Goal: Navigation & Orientation: Find specific page/section

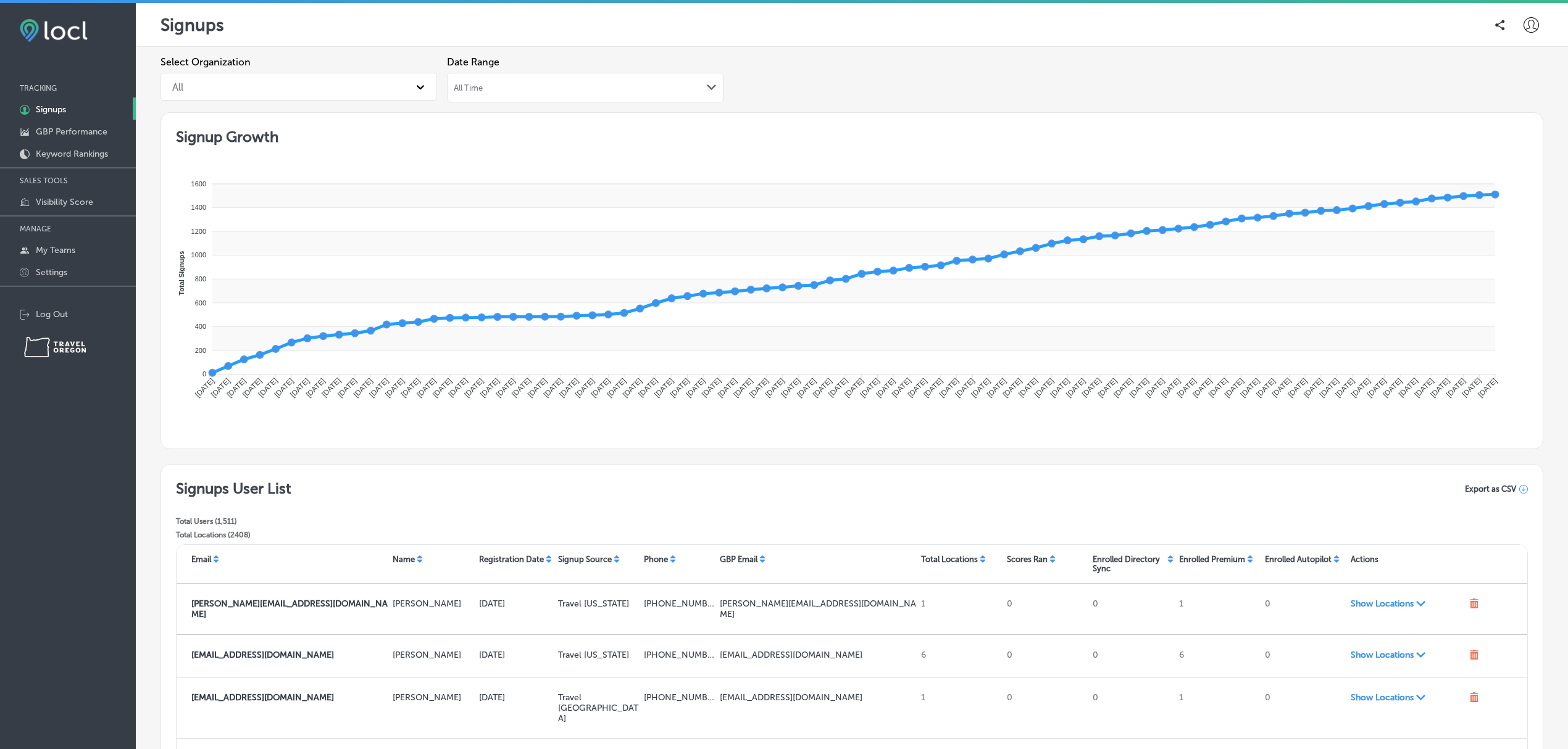
scroll to position [216, 0]
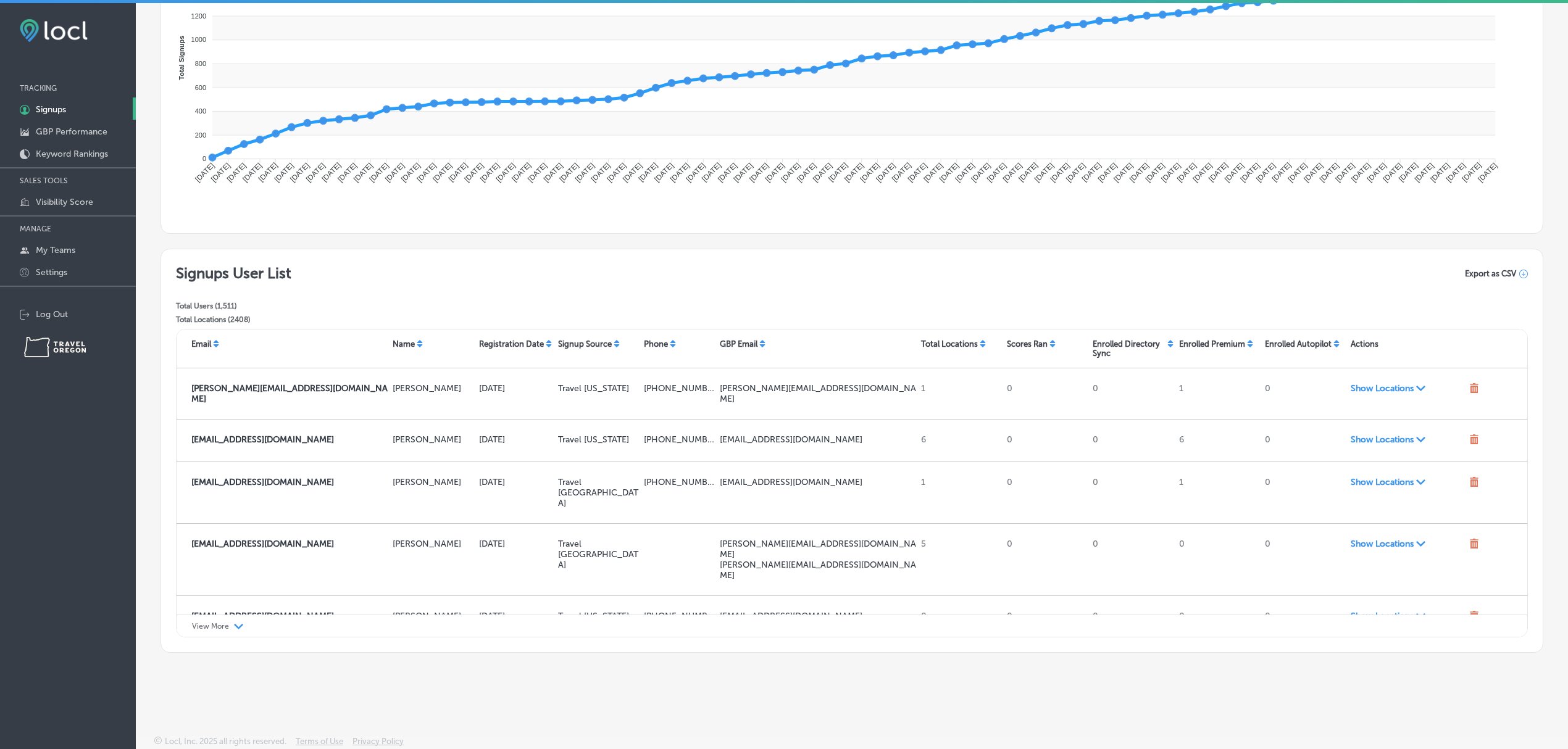
click at [1333, 344] on icon at bounding box center [1336, 346] width 5 height 3
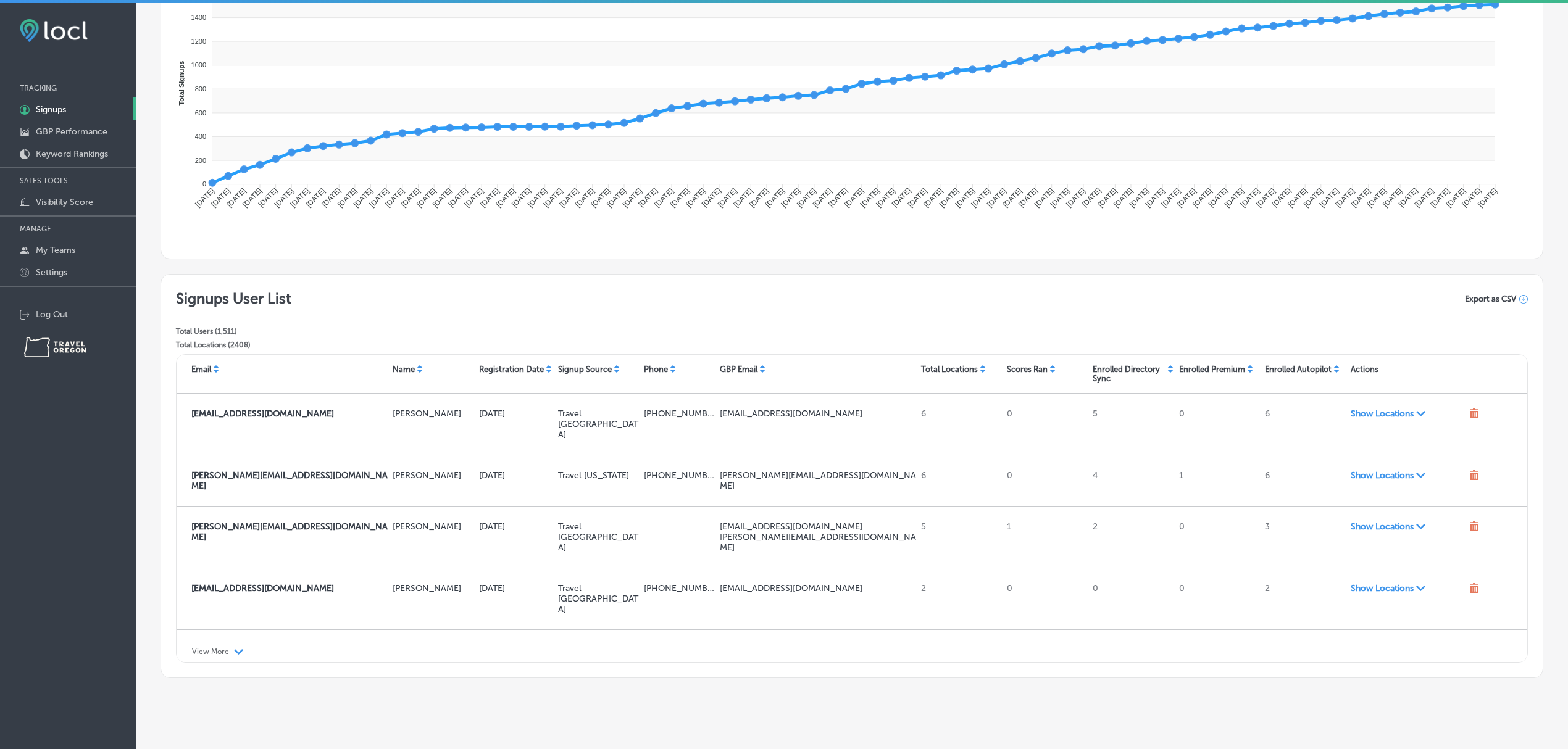
scroll to position [191, 0]
click at [225, 645] on div "View More Path Created with Sketch." at bounding box center [852, 651] width 1351 height 23
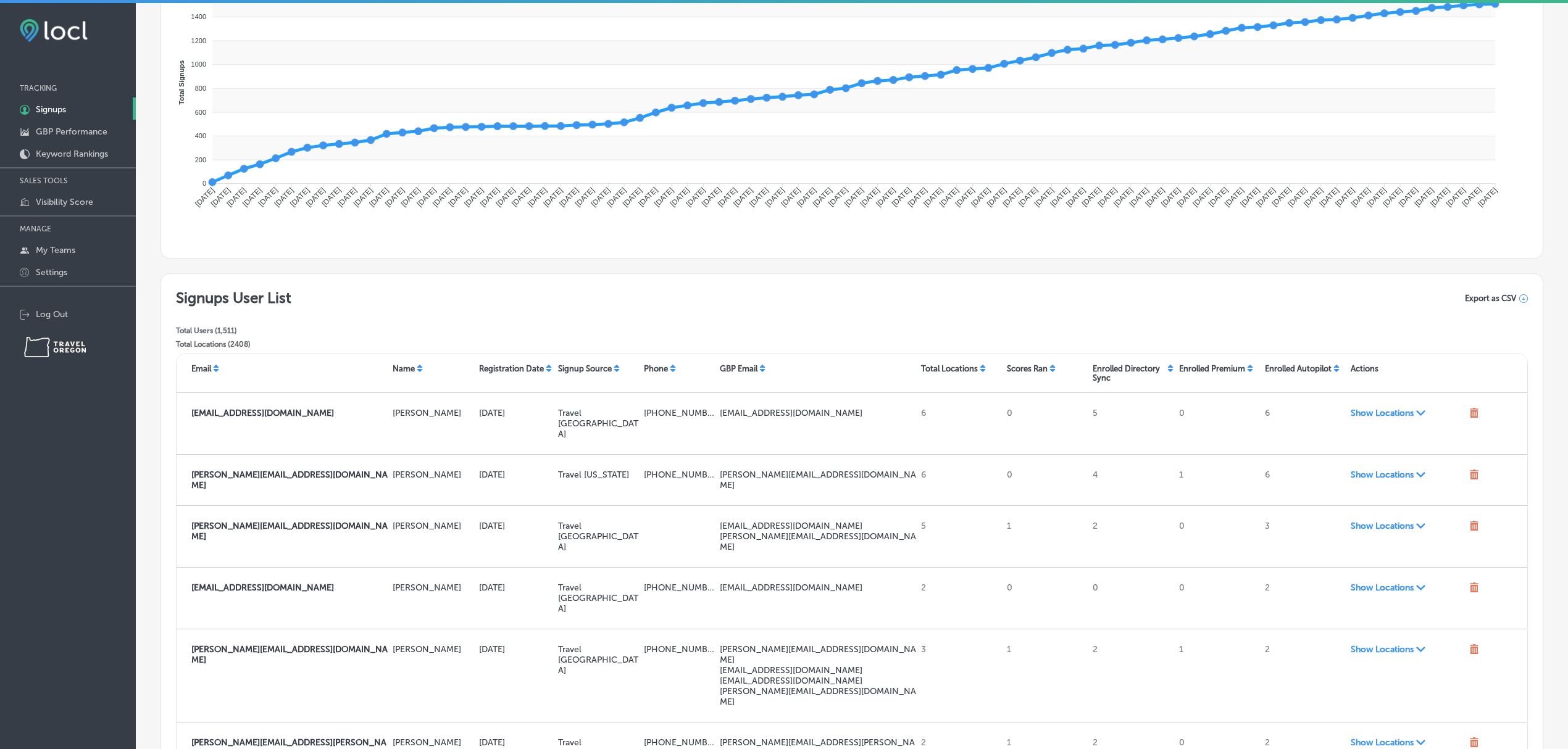
scroll to position [0, 0]
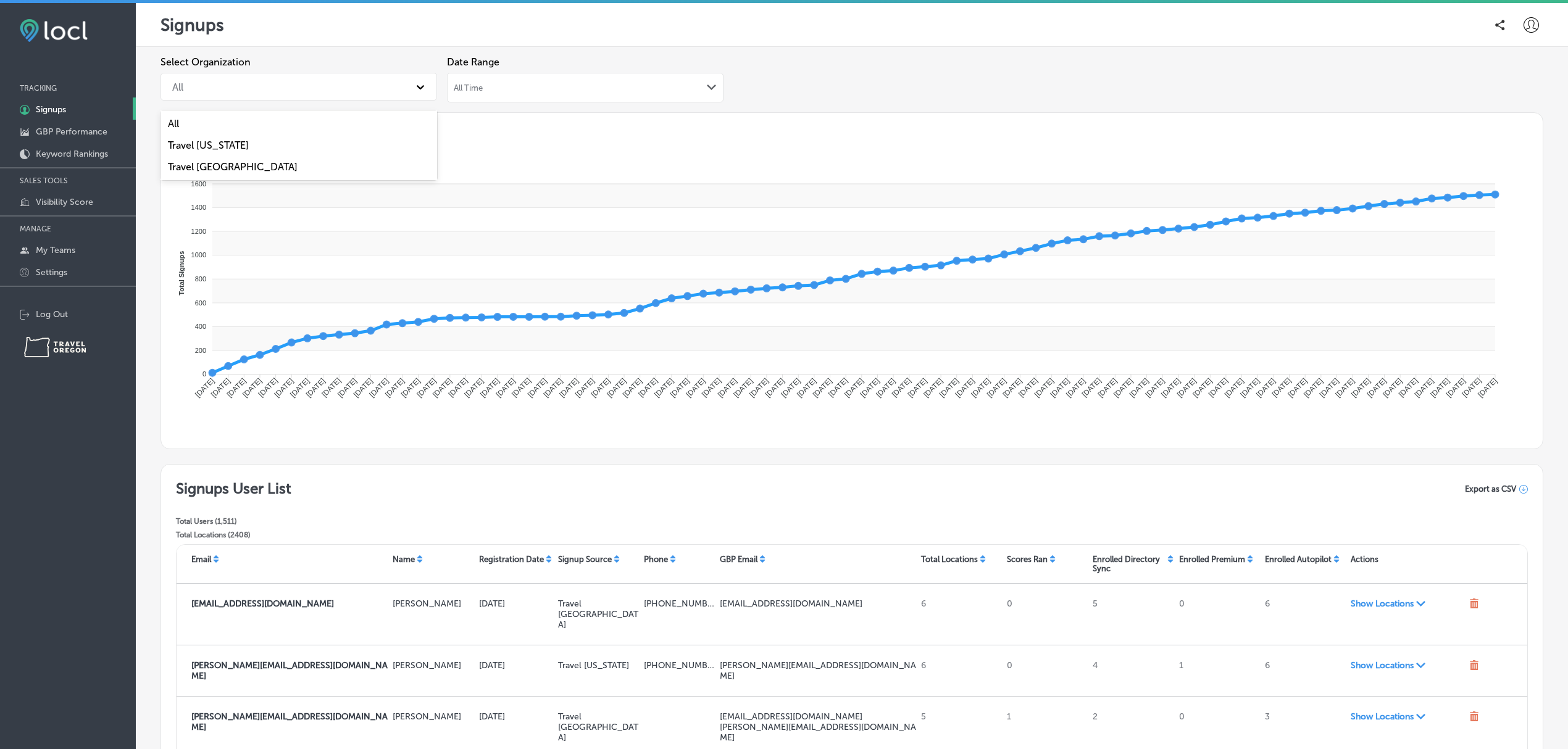
click at [324, 89] on div "All" at bounding box center [287, 86] width 243 height 21
click at [221, 142] on div "Travel [US_STATE]" at bounding box center [299, 145] width 277 height 21
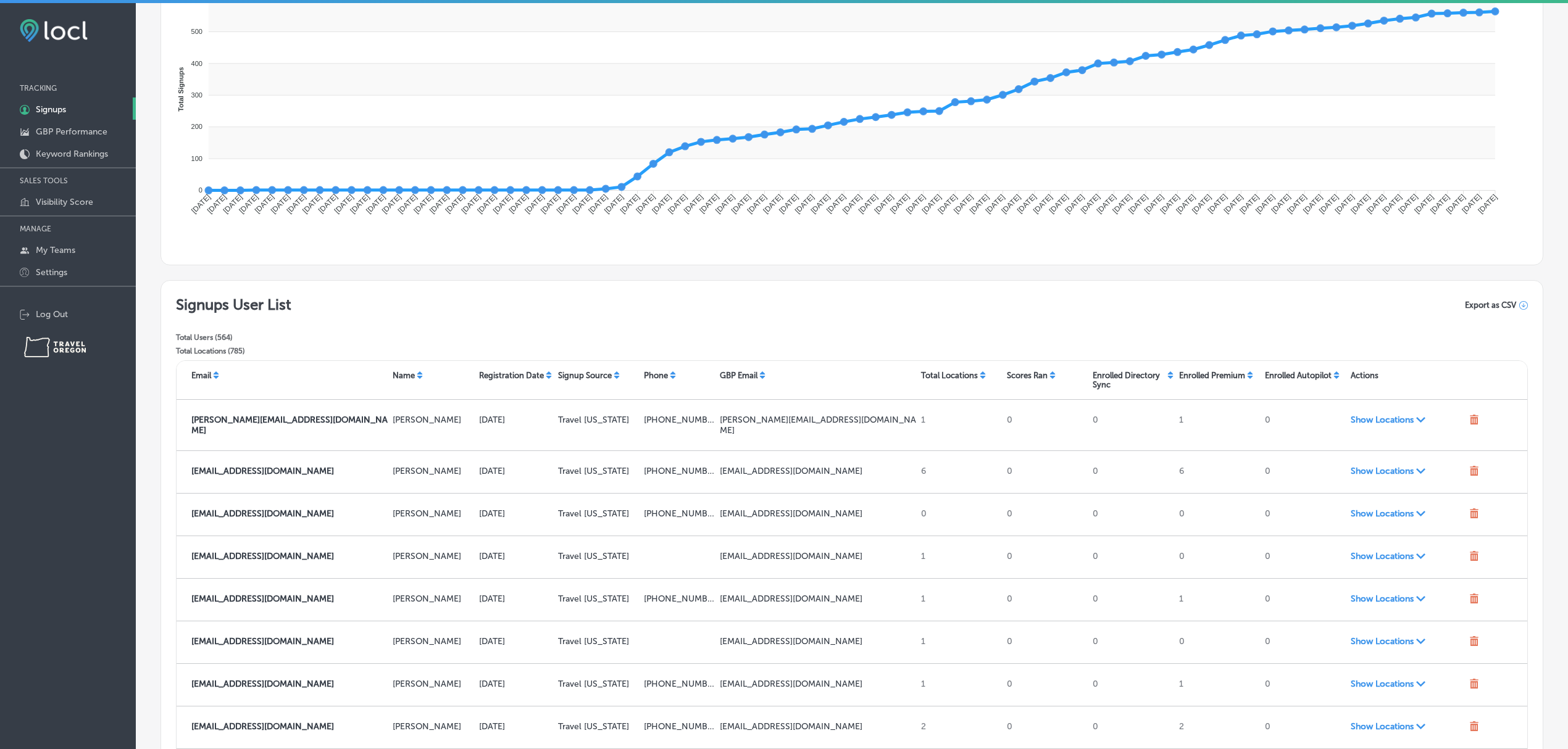
scroll to position [186, 0]
click at [1333, 374] on icon at bounding box center [1337, 373] width 8 height 8
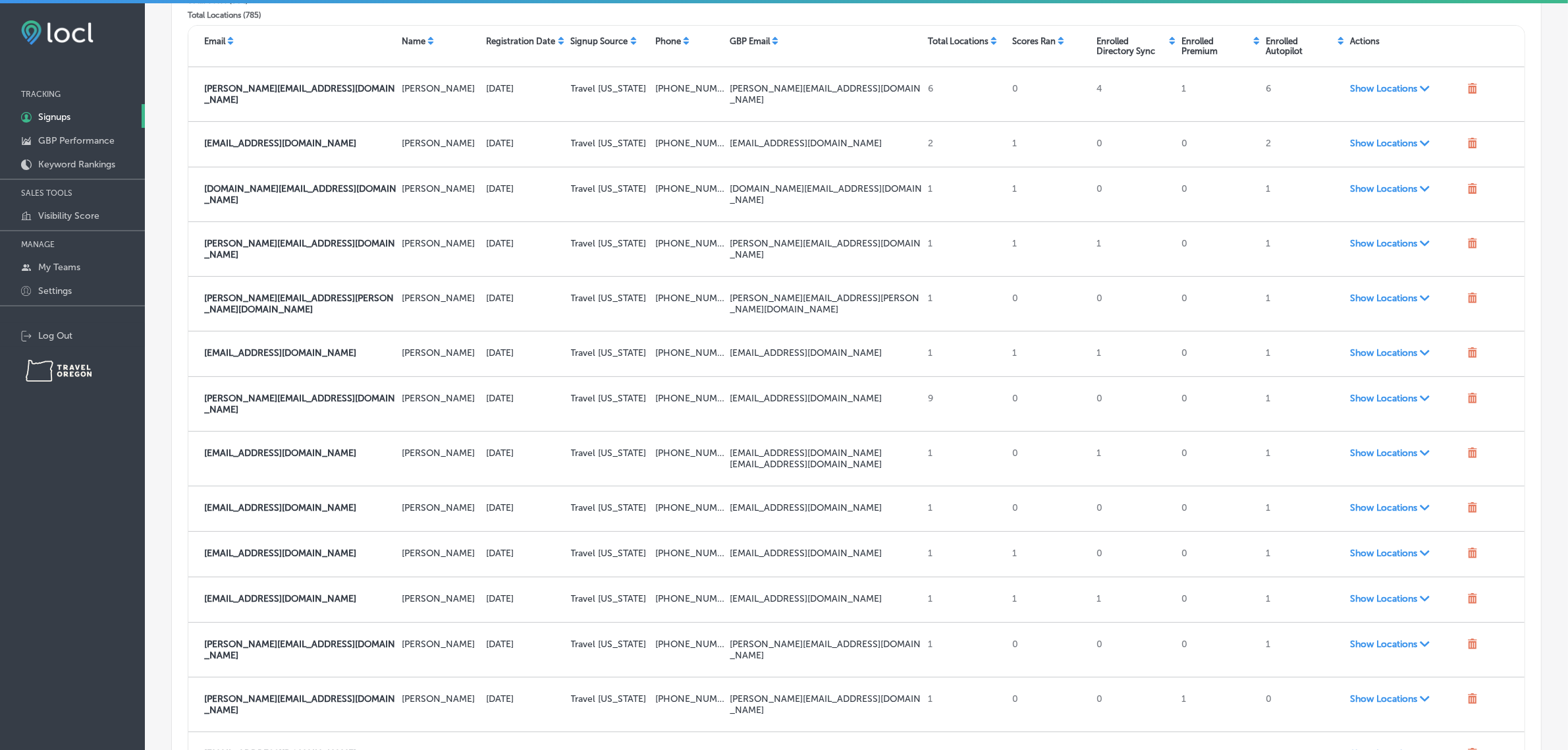
scroll to position [544, 0]
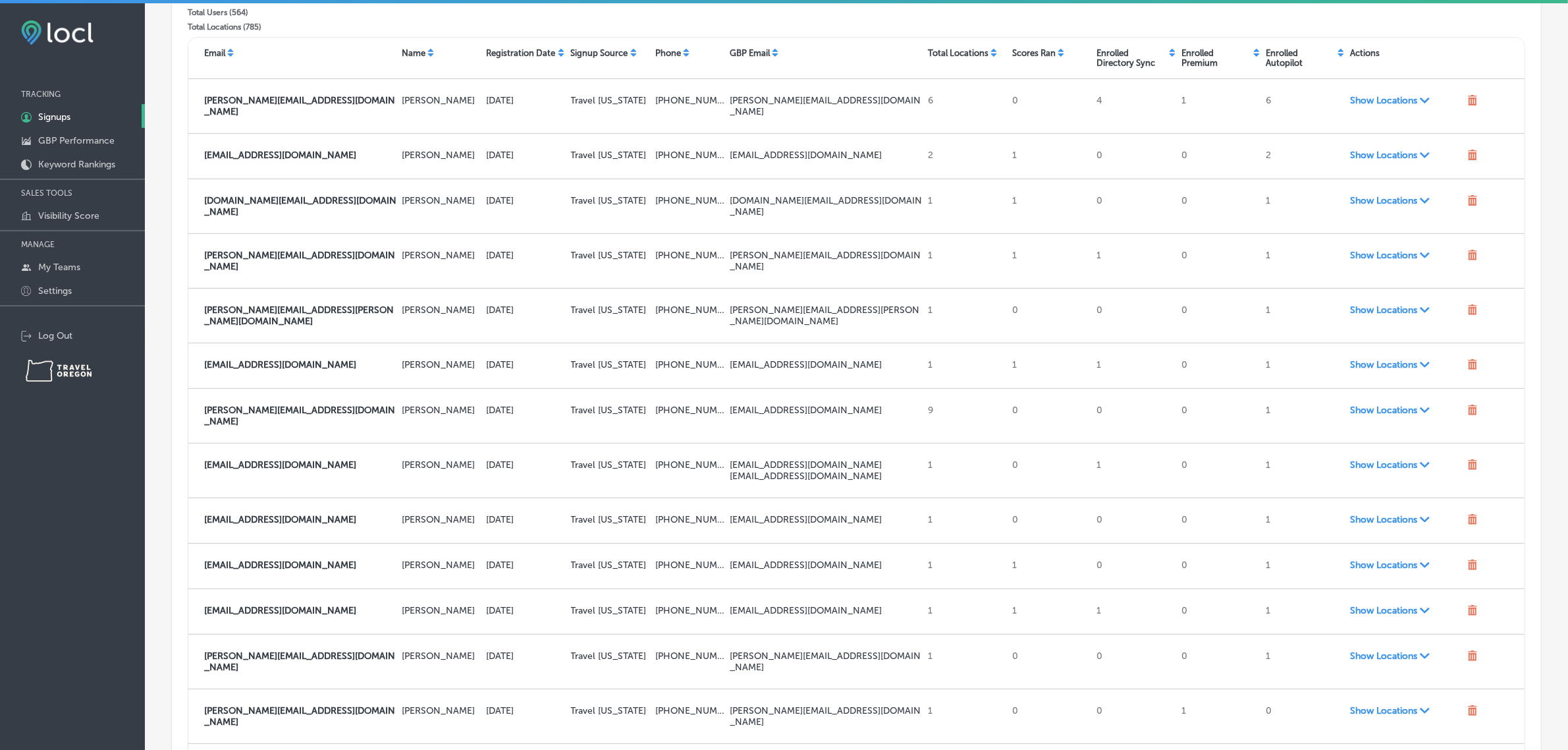
drag, startPoint x: 1680, startPoint y: 15, endPoint x: 117, endPoint y: 523, distance: 1643.5
click at [117, 523] on div "iconmonstr-menu-thin copy Created with Sketch. TRACKING 1C5FB5B5-4719-4D7E-806B…" at bounding box center [72, 379] width 145 height 750
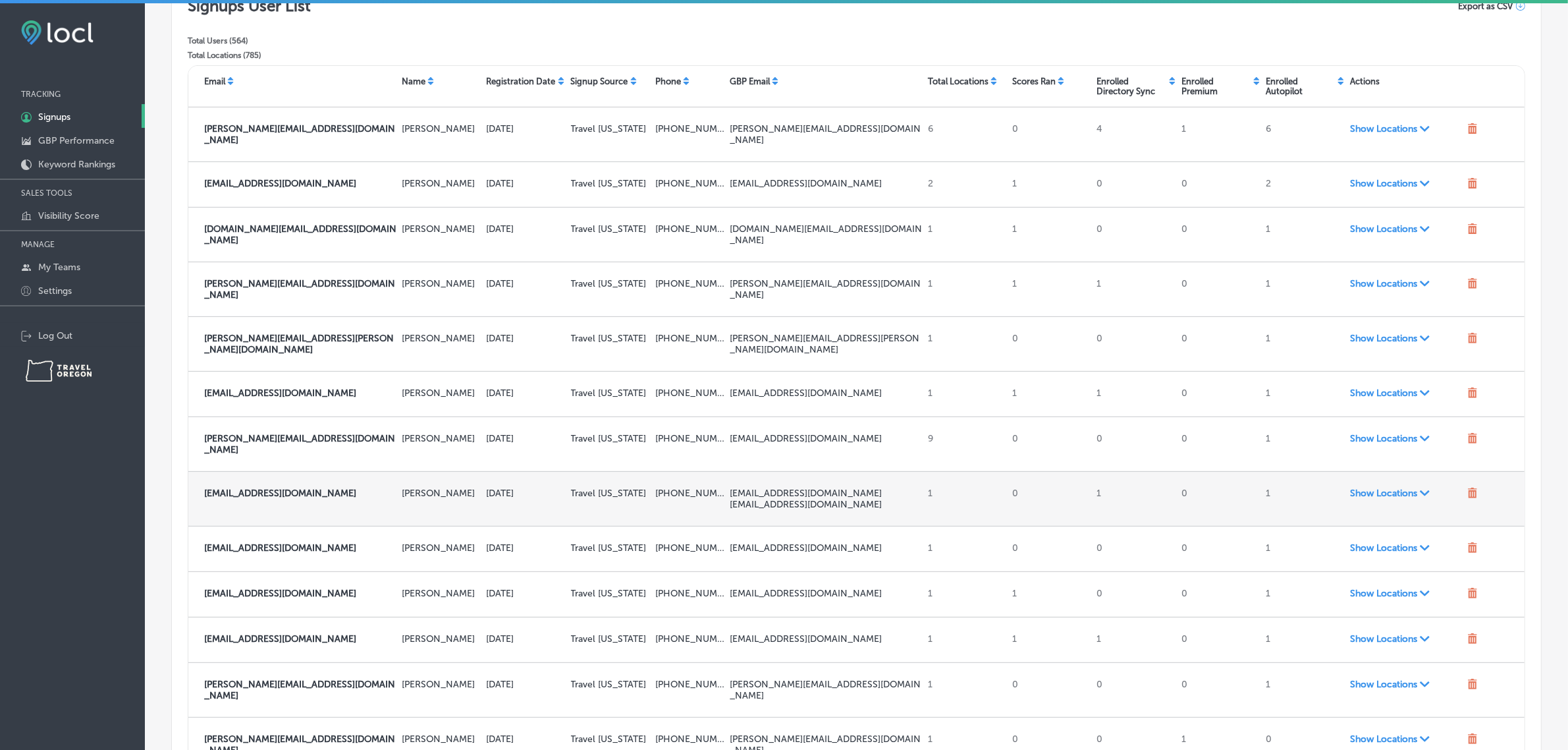
scroll to position [514, 0]
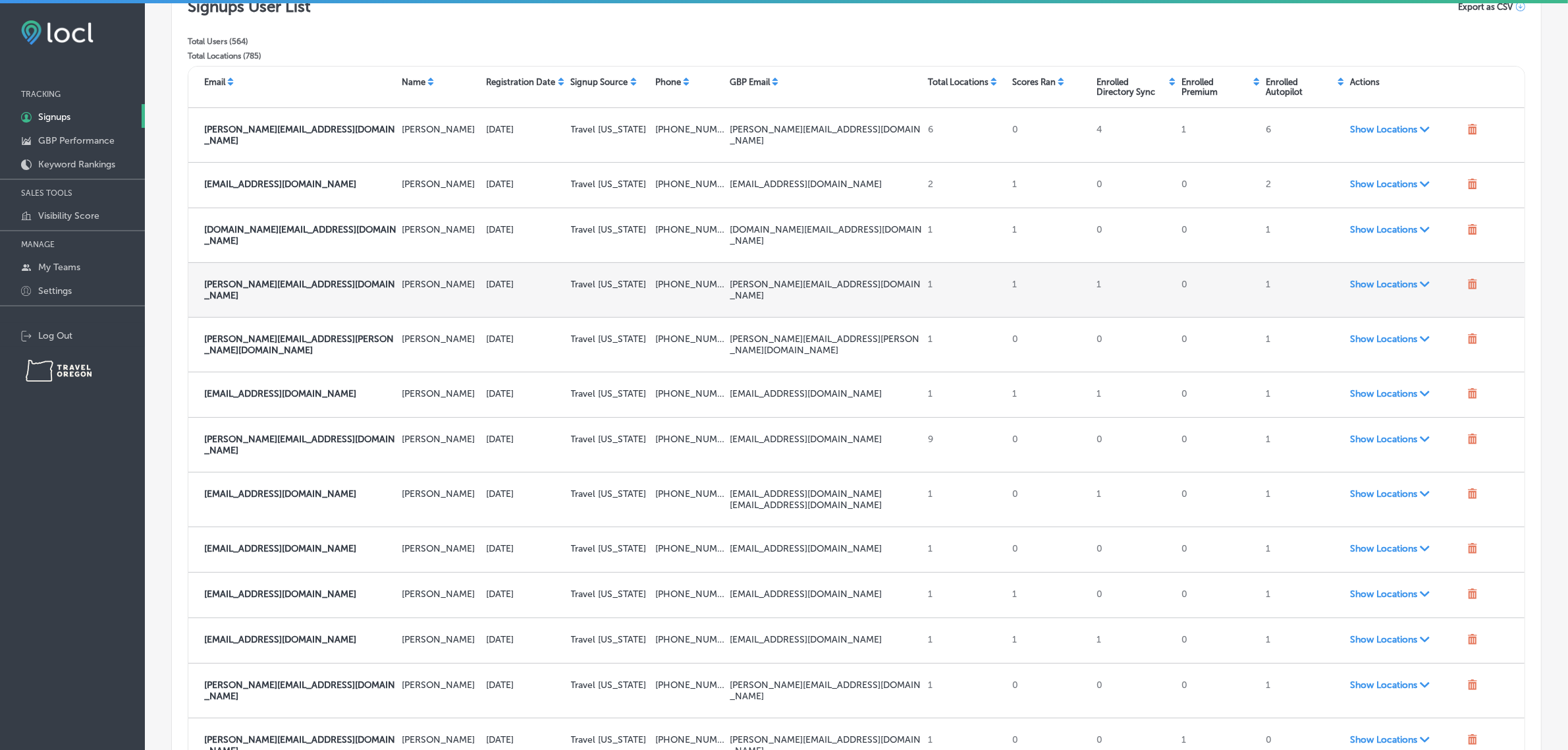
click at [1387, 279] on span "Show Locations Path Created with Sketch." at bounding box center [1405, 284] width 111 height 11
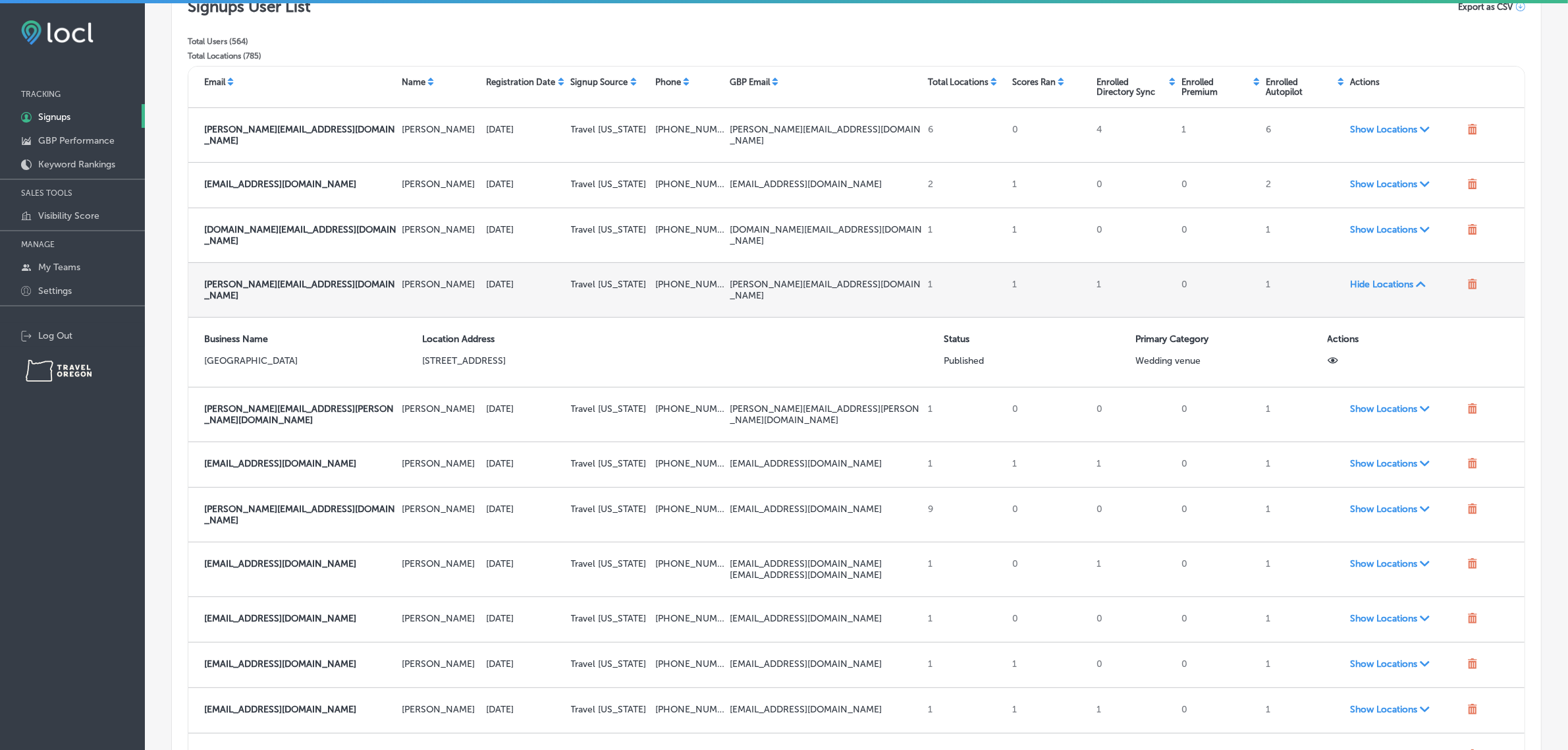
click at [1387, 279] on span "Hide Locations Path Created with Sketch." at bounding box center [1405, 284] width 111 height 11
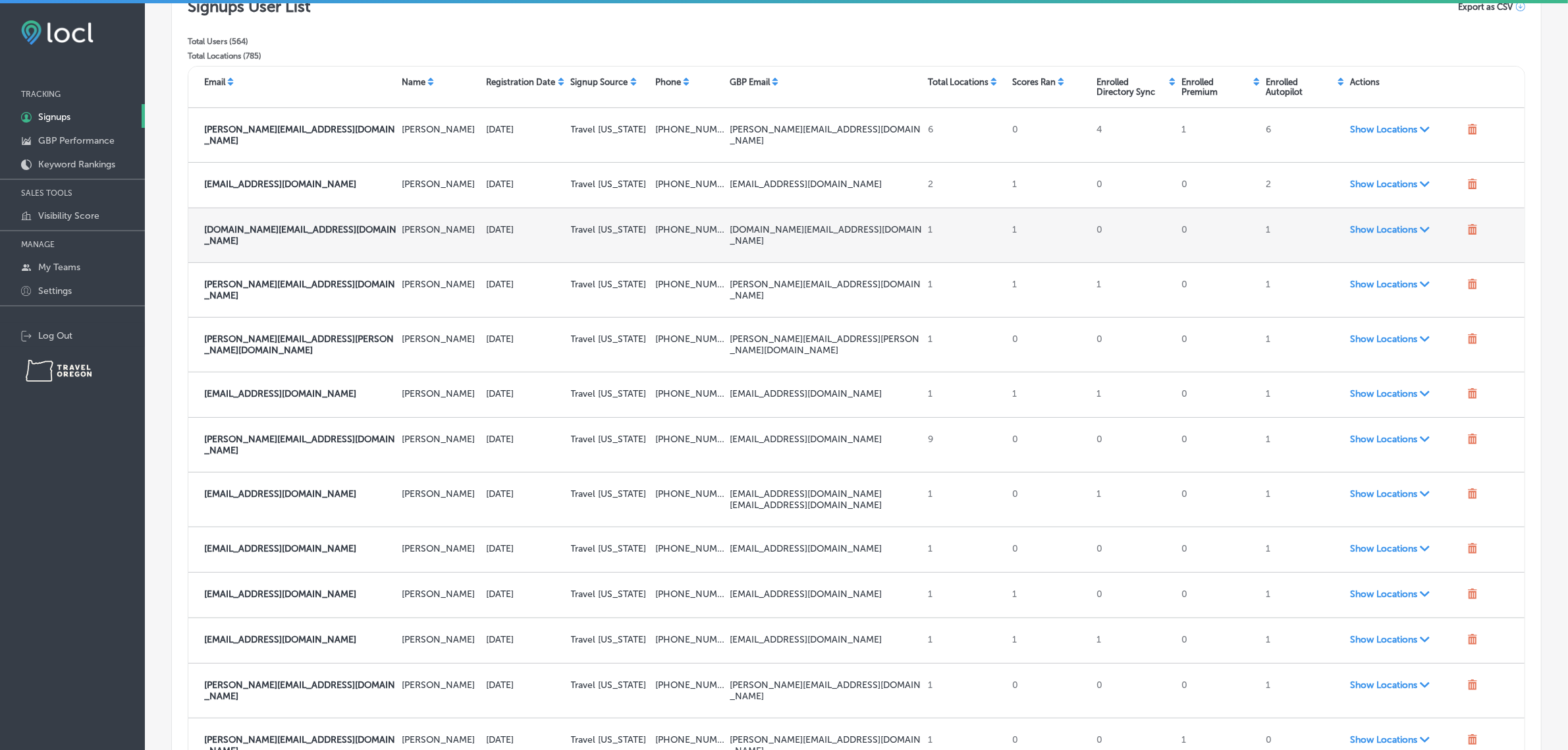
click at [1380, 226] on span "Show Locations Path Created with Sketch." at bounding box center [1405, 229] width 111 height 11
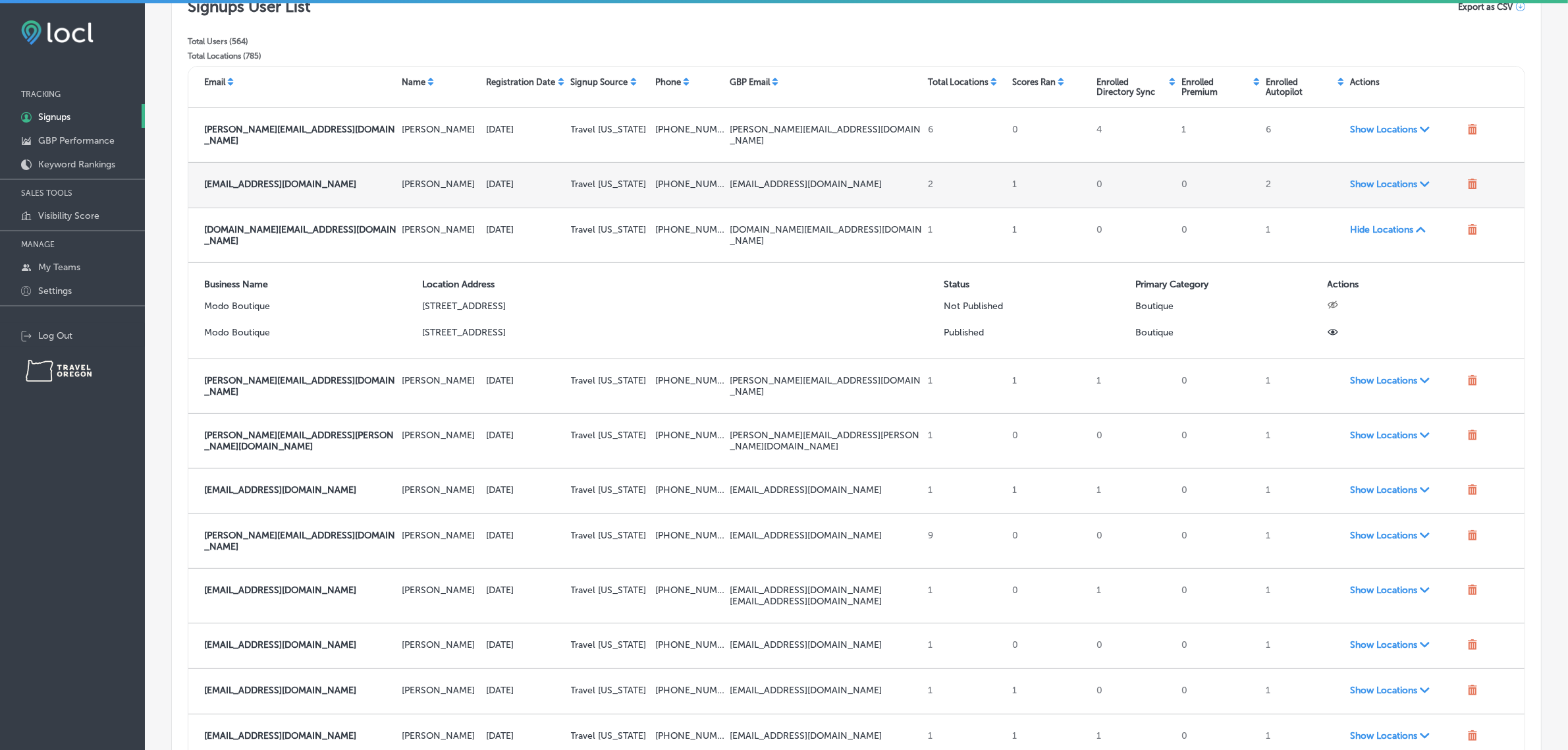
click at [1392, 179] on span "Show Locations Path Created with Sketch." at bounding box center [1405, 184] width 111 height 11
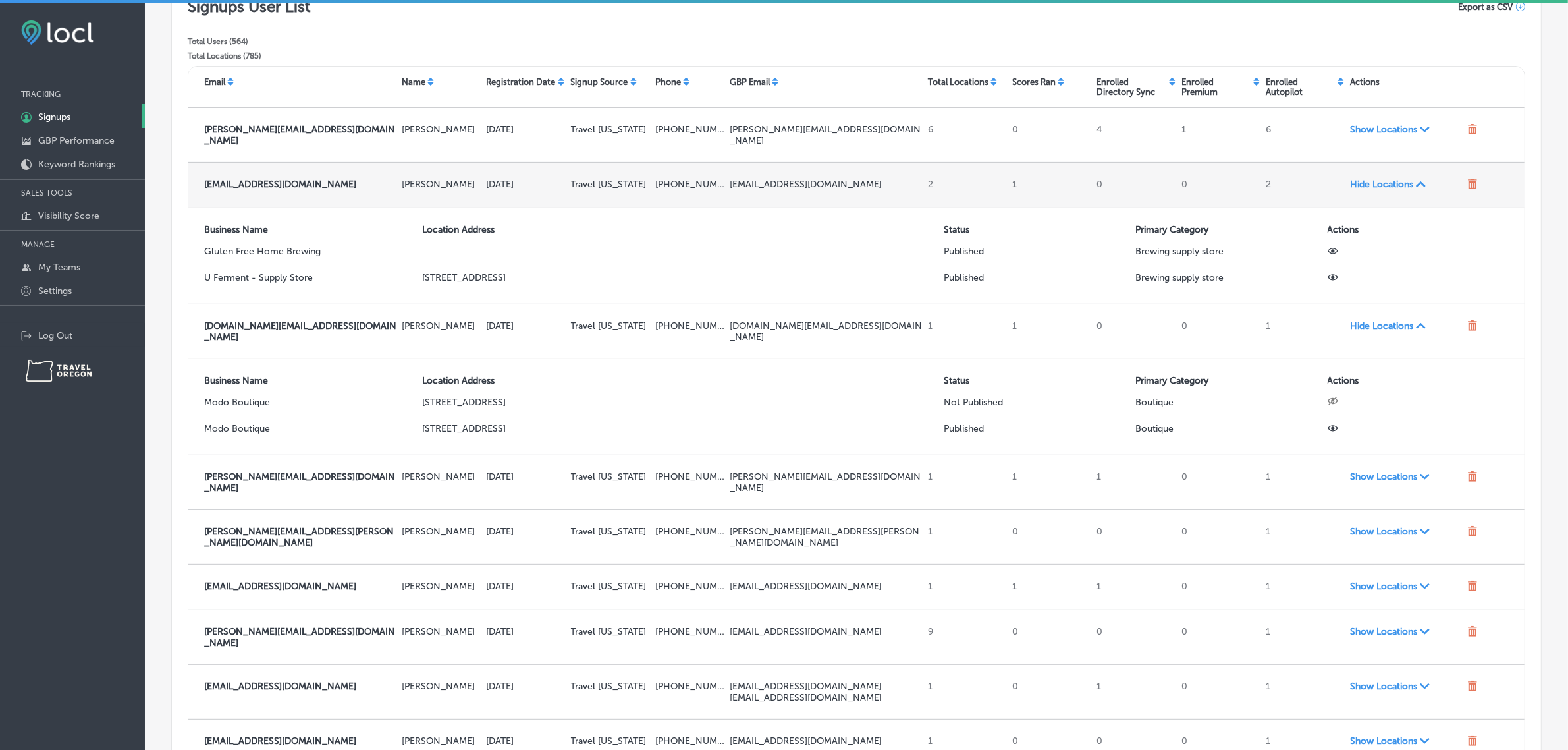
click at [1389, 180] on span "Hide Locations Path Created with Sketch." at bounding box center [1405, 184] width 111 height 11
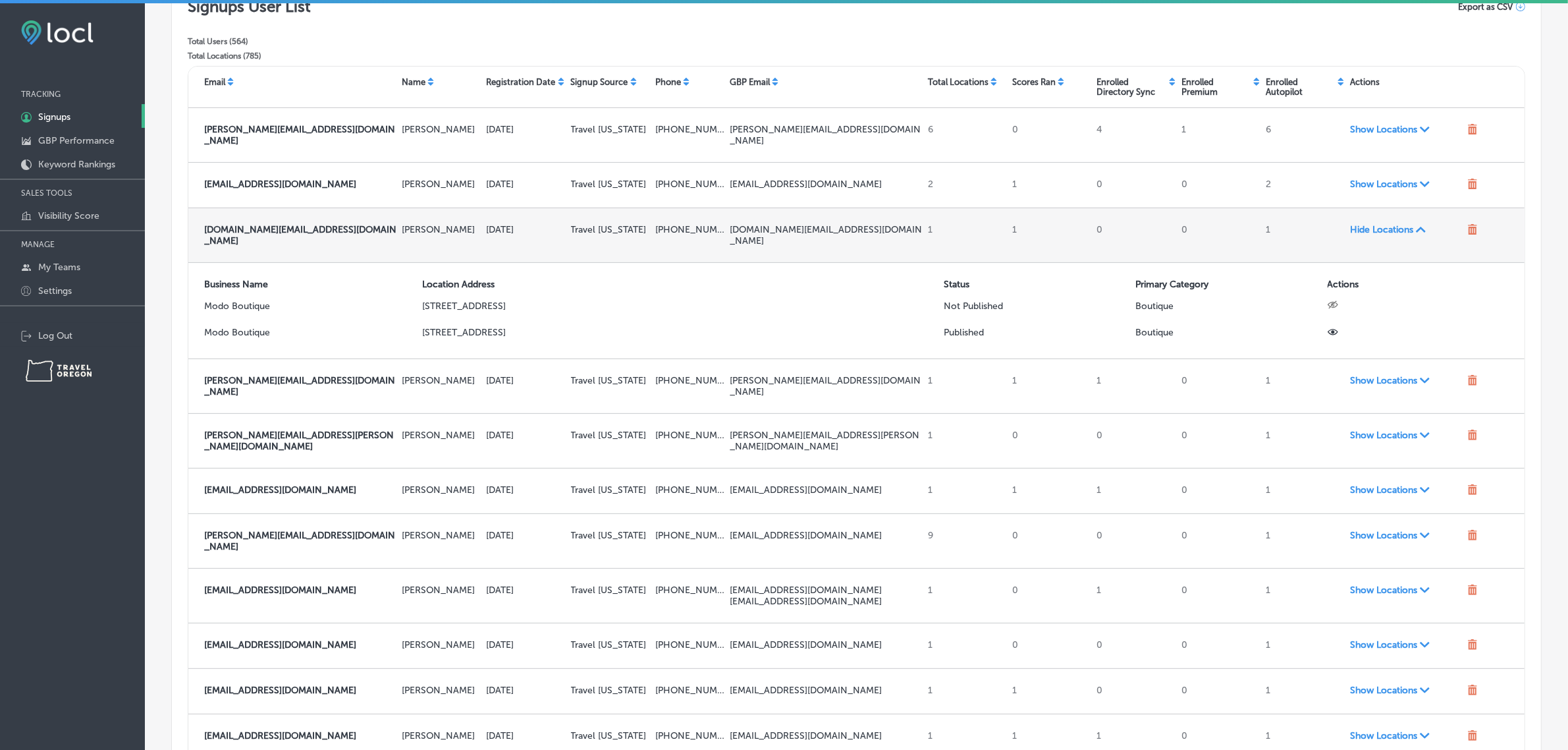
click at [1381, 224] on span "Hide Locations Path Created with Sketch." at bounding box center [1405, 229] width 111 height 11
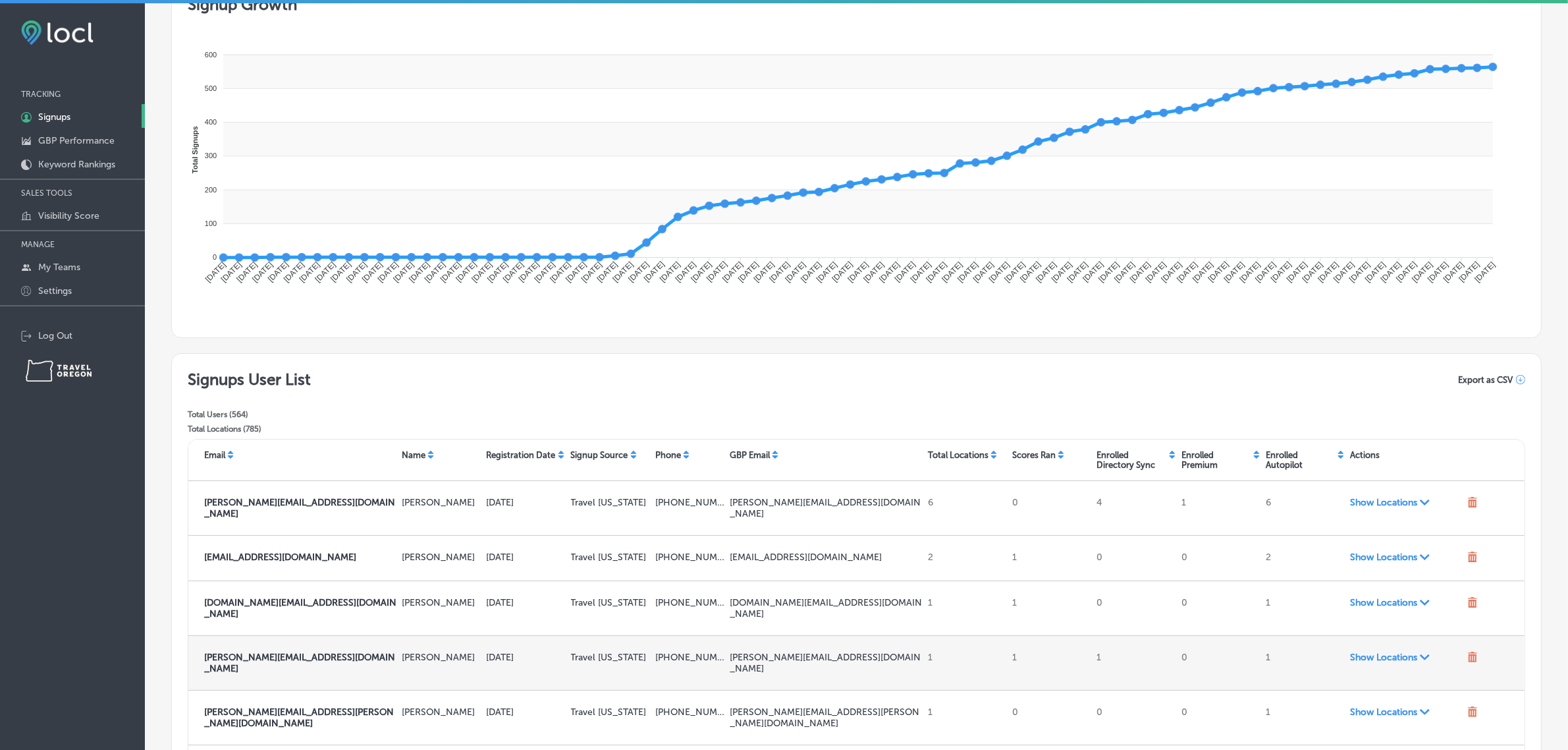
scroll to position [0, 0]
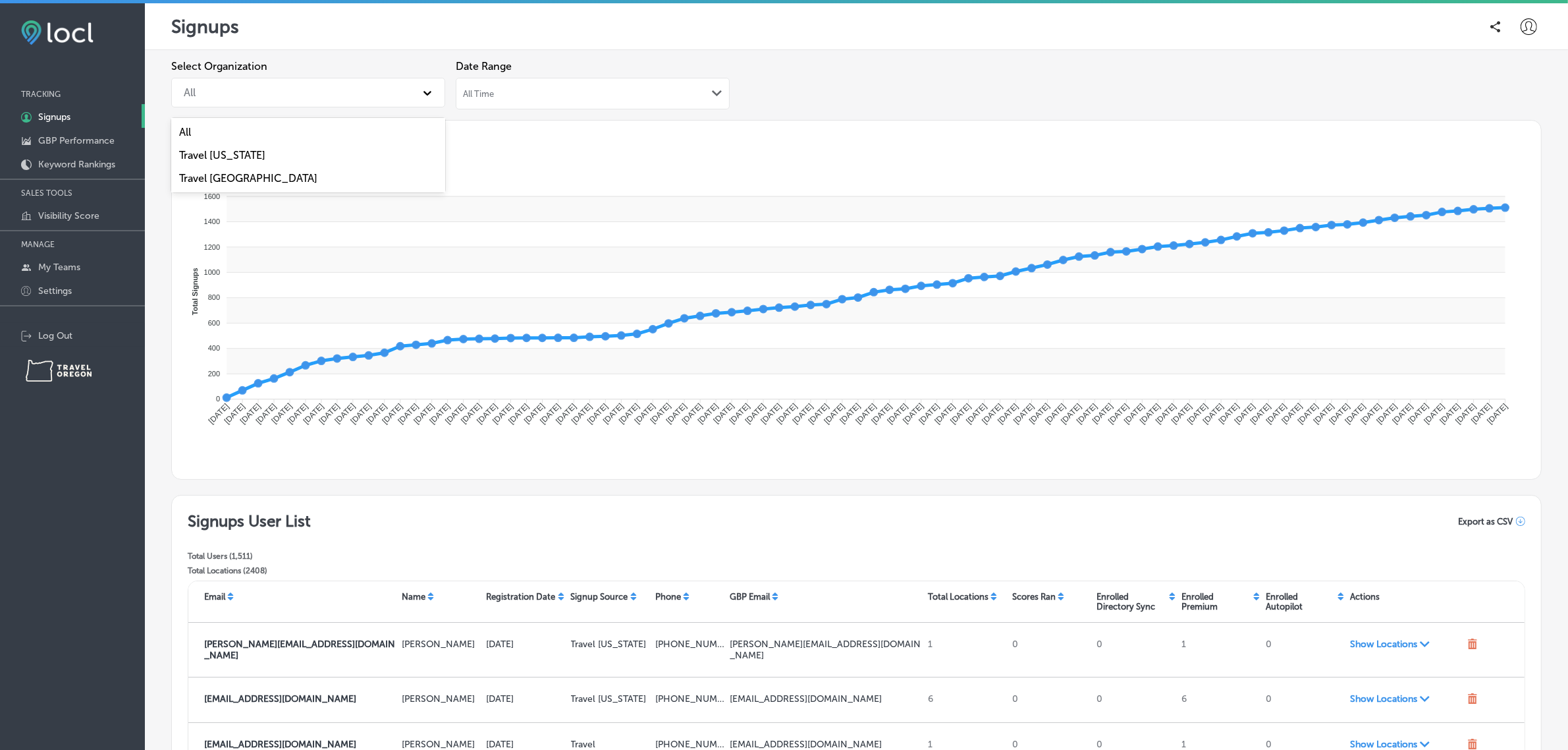
click at [257, 94] on div "All" at bounding box center [296, 92] width 238 height 23
click at [261, 153] on div "Travel [US_STATE]" at bounding box center [308, 155] width 274 height 23
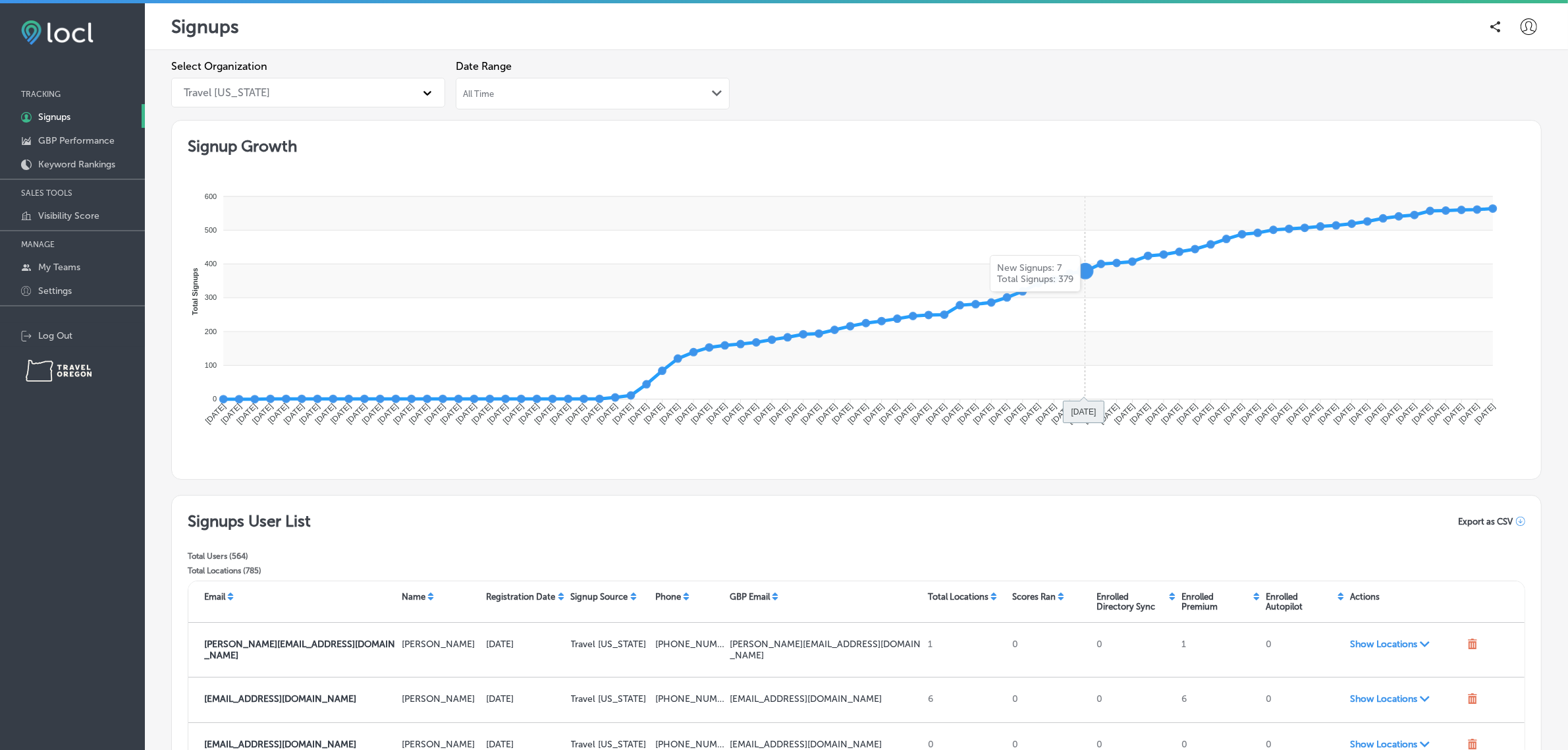
scroll to position [278, 0]
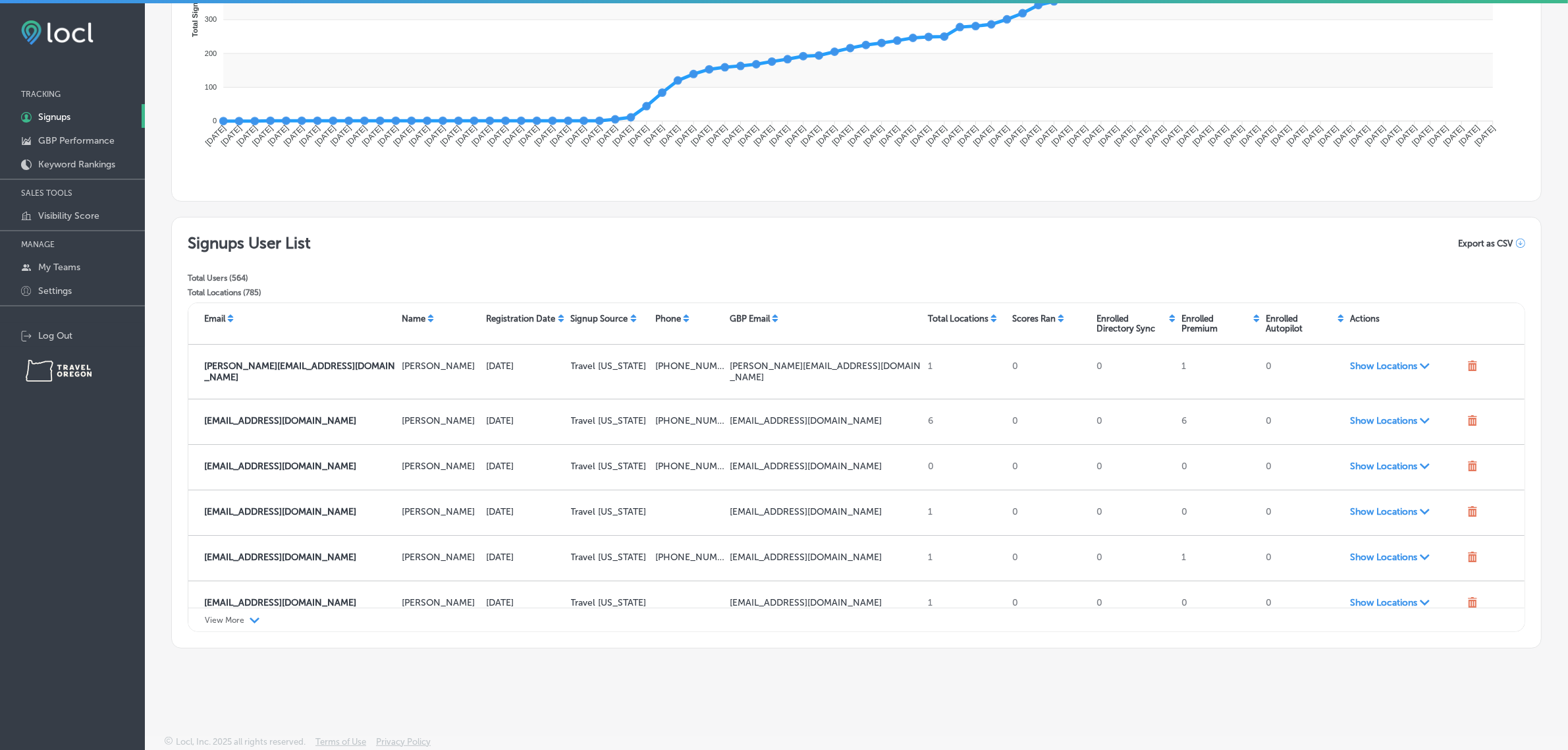
click at [246, 620] on div "View More Path Created with Sketch." at bounding box center [857, 620] width 1336 height 25
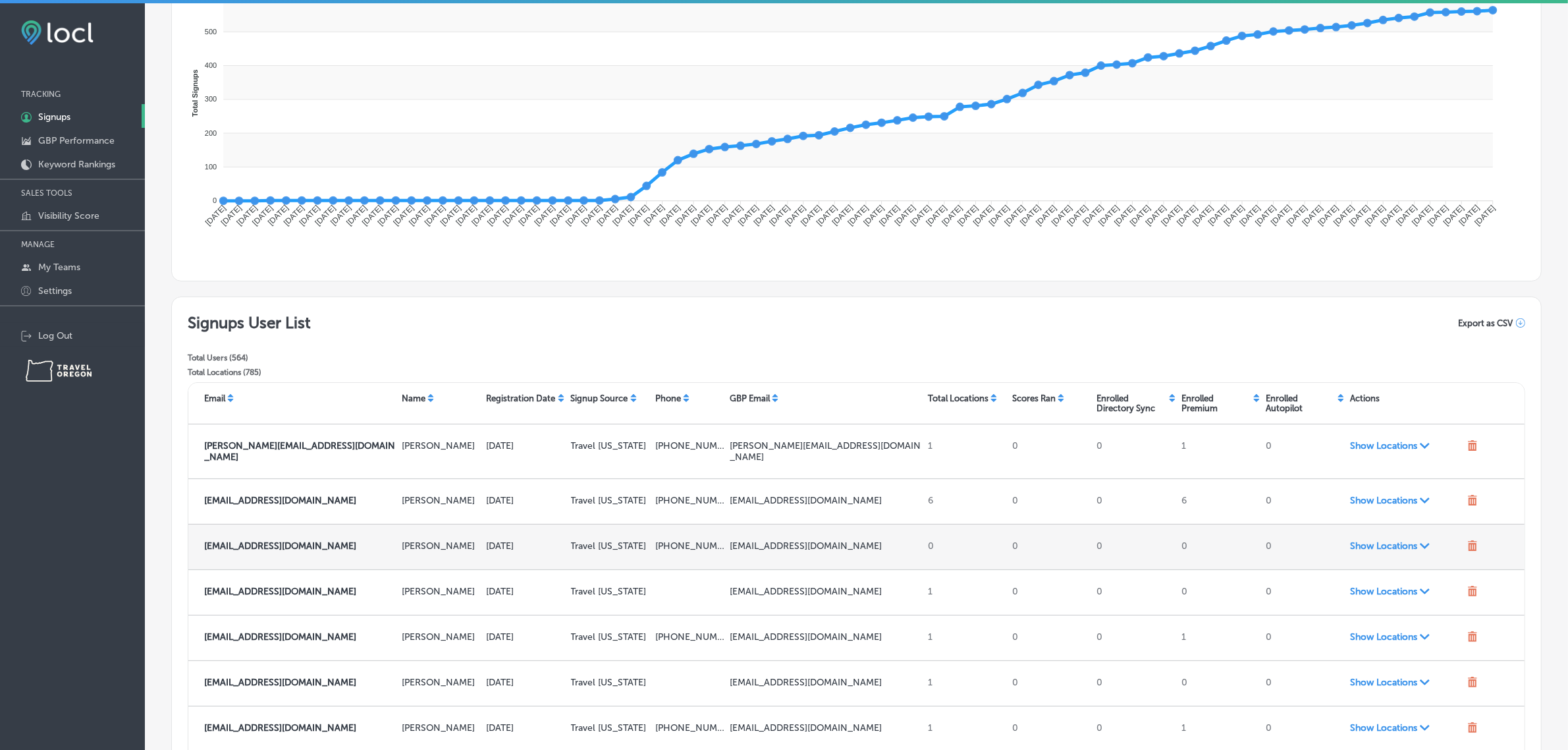
scroll to position [186, 0]
